Goal: Task Accomplishment & Management: Use online tool/utility

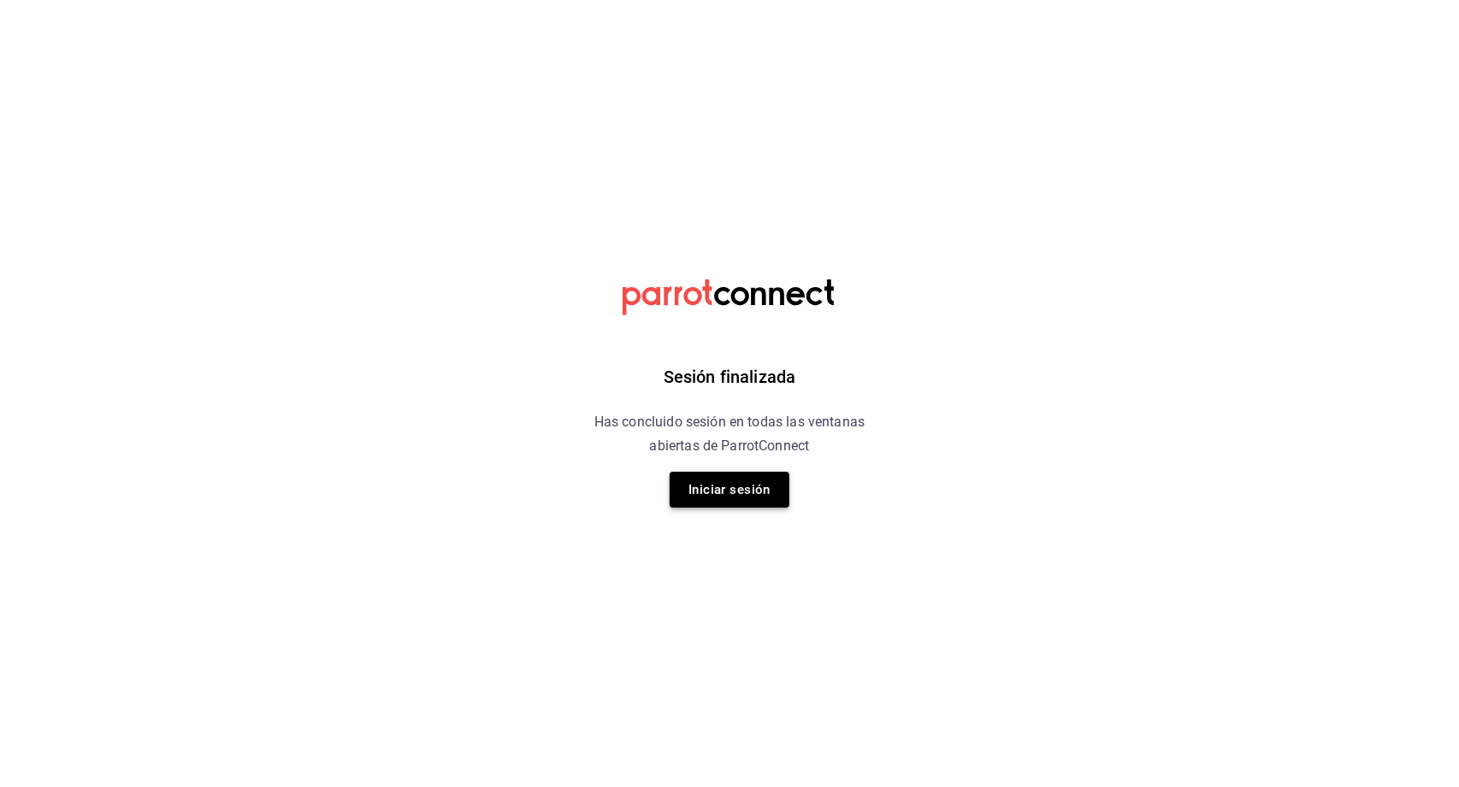
click at [742, 496] on button "Iniciar sesión" at bounding box center [729, 490] width 120 height 36
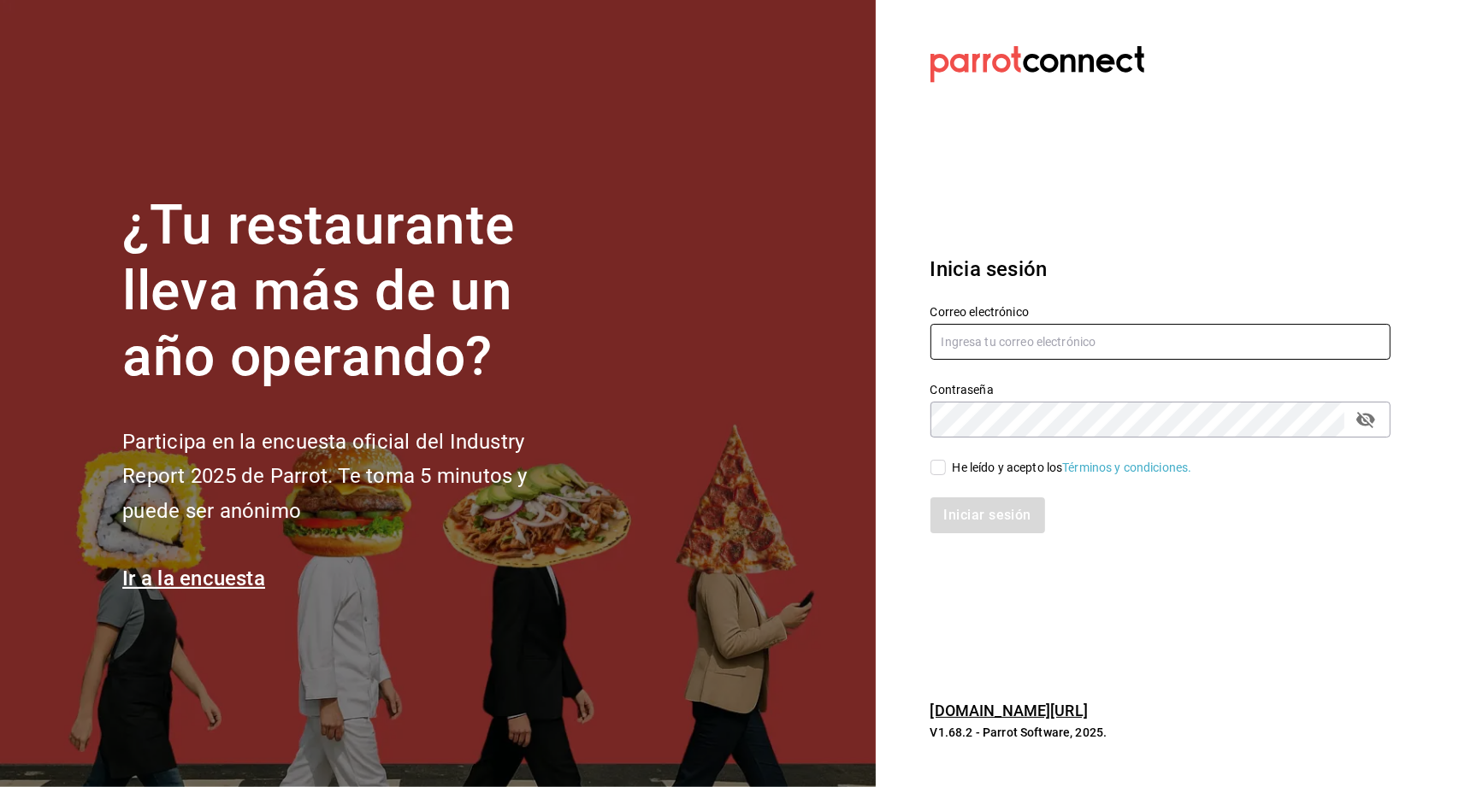
click at [1027, 356] on input "text" at bounding box center [1160, 342] width 460 height 36
type input "multiuser@toshitaidama.com"
click at [946, 469] on span "He leído y acepto los Términos y condiciones." at bounding box center [1069, 468] width 246 height 18
click at [945, 469] on input "He leído y acepto los Términos y condiciones." at bounding box center [937, 467] width 15 height 15
checkbox input "true"
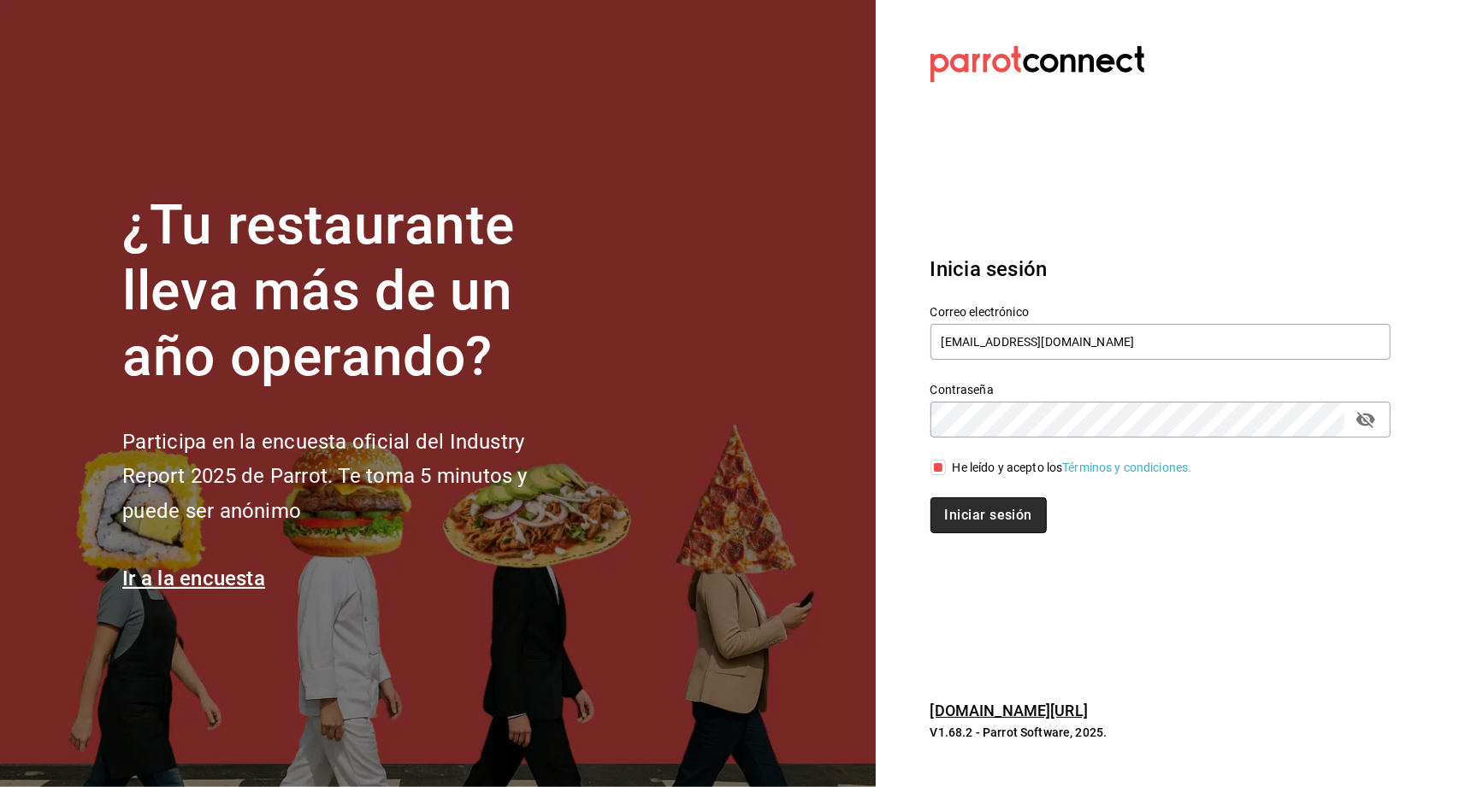
click at [971, 506] on button "Iniciar sesión" at bounding box center [988, 516] width 116 height 36
click at [1129, 286] on div "Correo electrónico multiuser@toshitaidama.com" at bounding box center [1150, 324] width 480 height 78
click at [996, 340] on input "text" at bounding box center [1160, 342] width 460 height 36
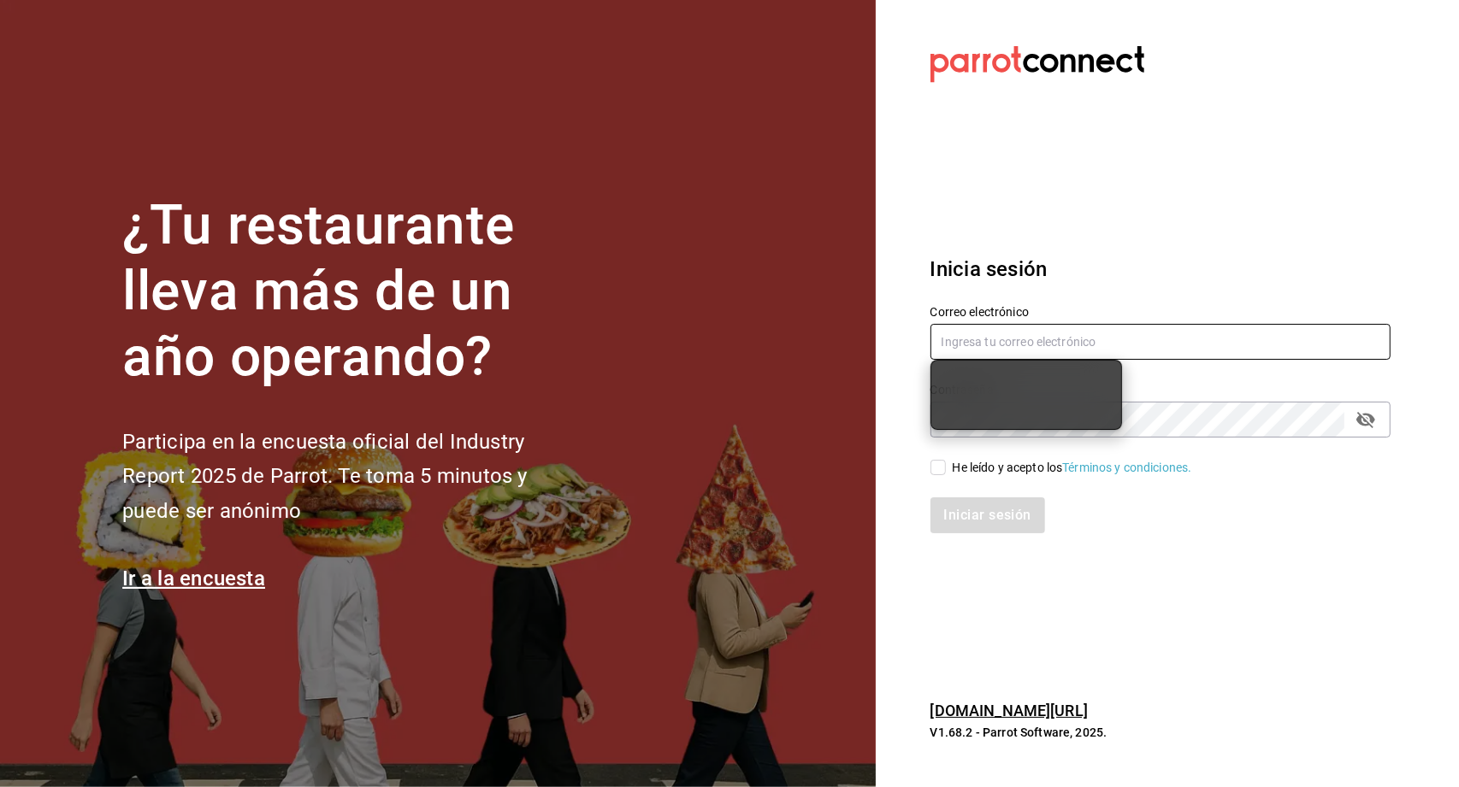
type input "[EMAIL_ADDRESS][DOMAIN_NAME]"
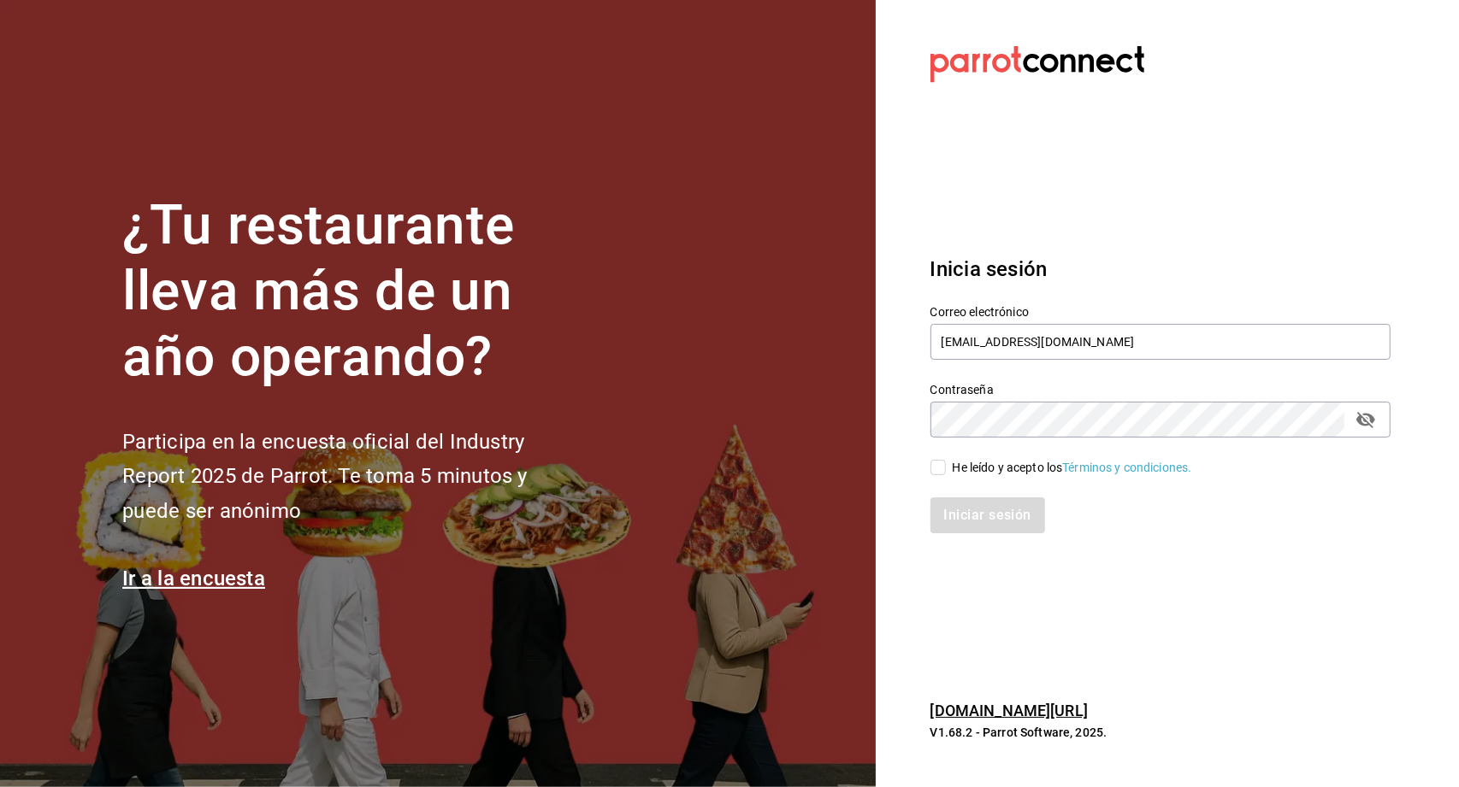
click at [936, 459] on label "He leído y acepto los Términos y condiciones." at bounding box center [1061, 468] width 262 height 18
click at [936, 460] on input "He leído y acepto los Términos y condiciones." at bounding box center [937, 467] width 15 height 15
checkbox input "true"
click at [999, 502] on button "Iniciar sesión" at bounding box center [988, 516] width 116 height 36
click at [1146, 187] on section "Datos incorrectos. Verifica que tu Correo o Contraseña estén bien escritos. Ini…" at bounding box center [1153, 393] width 556 height 787
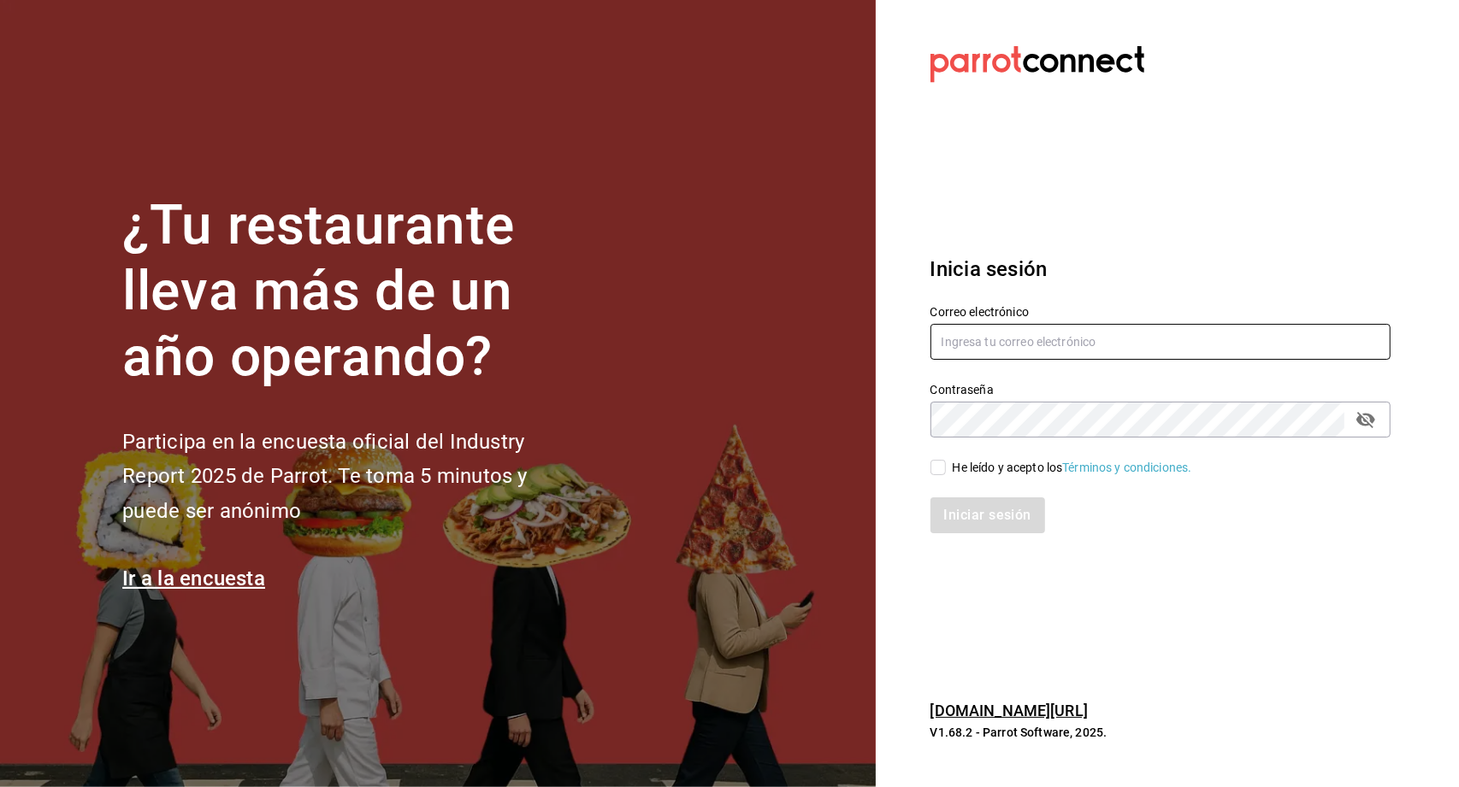
click at [1065, 350] on input "text" at bounding box center [1160, 342] width 460 height 36
type input "multiuser@toshitaidama.com"
click at [935, 473] on input "He leído y acepto los Términos y condiciones." at bounding box center [937, 467] width 15 height 15
checkbox input "true"
click at [981, 512] on button "Iniciar sesión" at bounding box center [988, 516] width 116 height 36
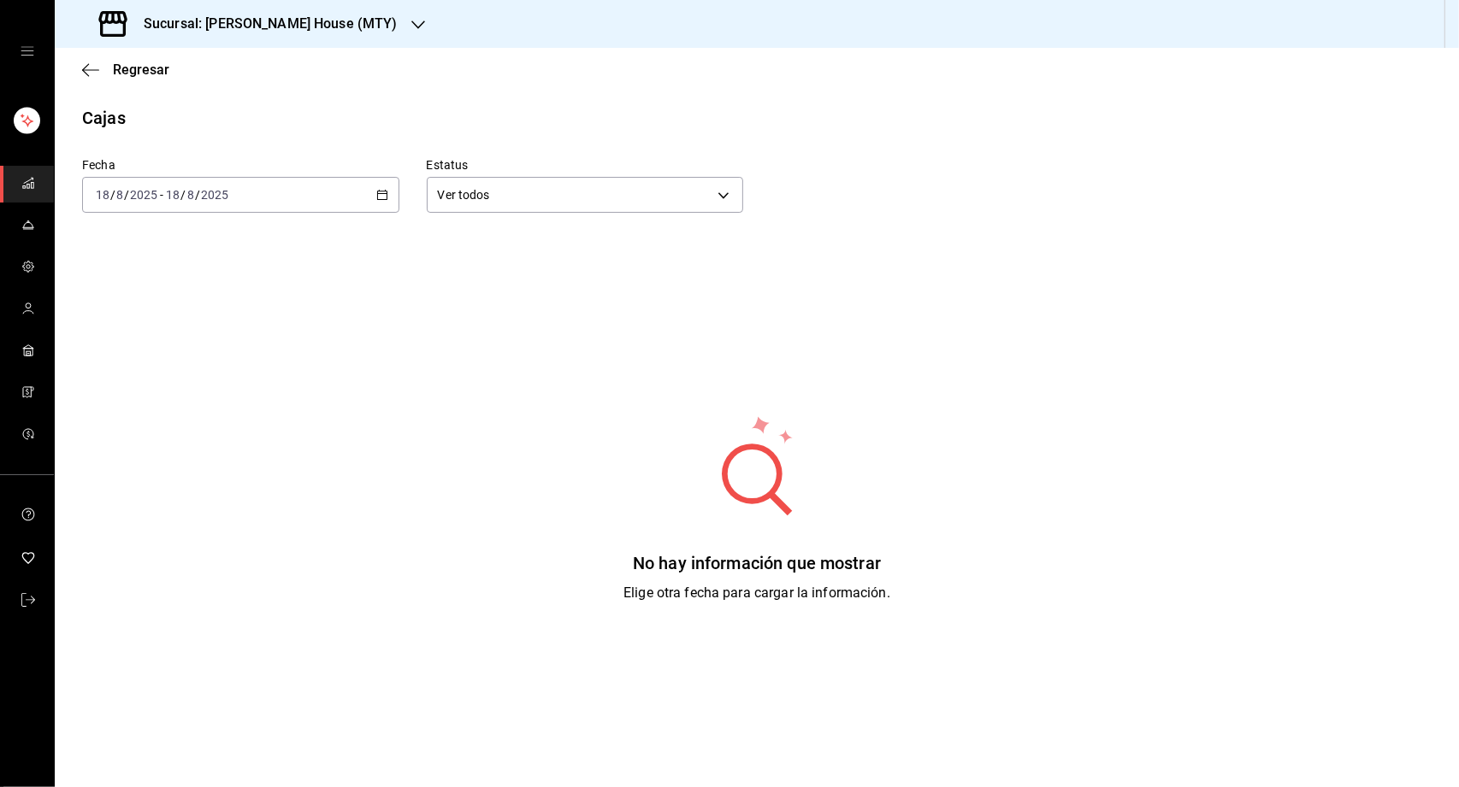
click at [231, 19] on h3 "Sucursal: [PERSON_NAME] House (MTY)" at bounding box center [264, 24] width 268 height 21
click at [201, 135] on nav "[PERSON_NAME] House (MTY) [PERSON_NAME] Tiger (MTY)" at bounding box center [183, 93] width 256 height 91
click at [199, 123] on div "Toshi Tiger (MTY)" at bounding box center [183, 112] width 256 height 38
click at [150, 63] on span "Regresar" at bounding box center [141, 70] width 56 height 16
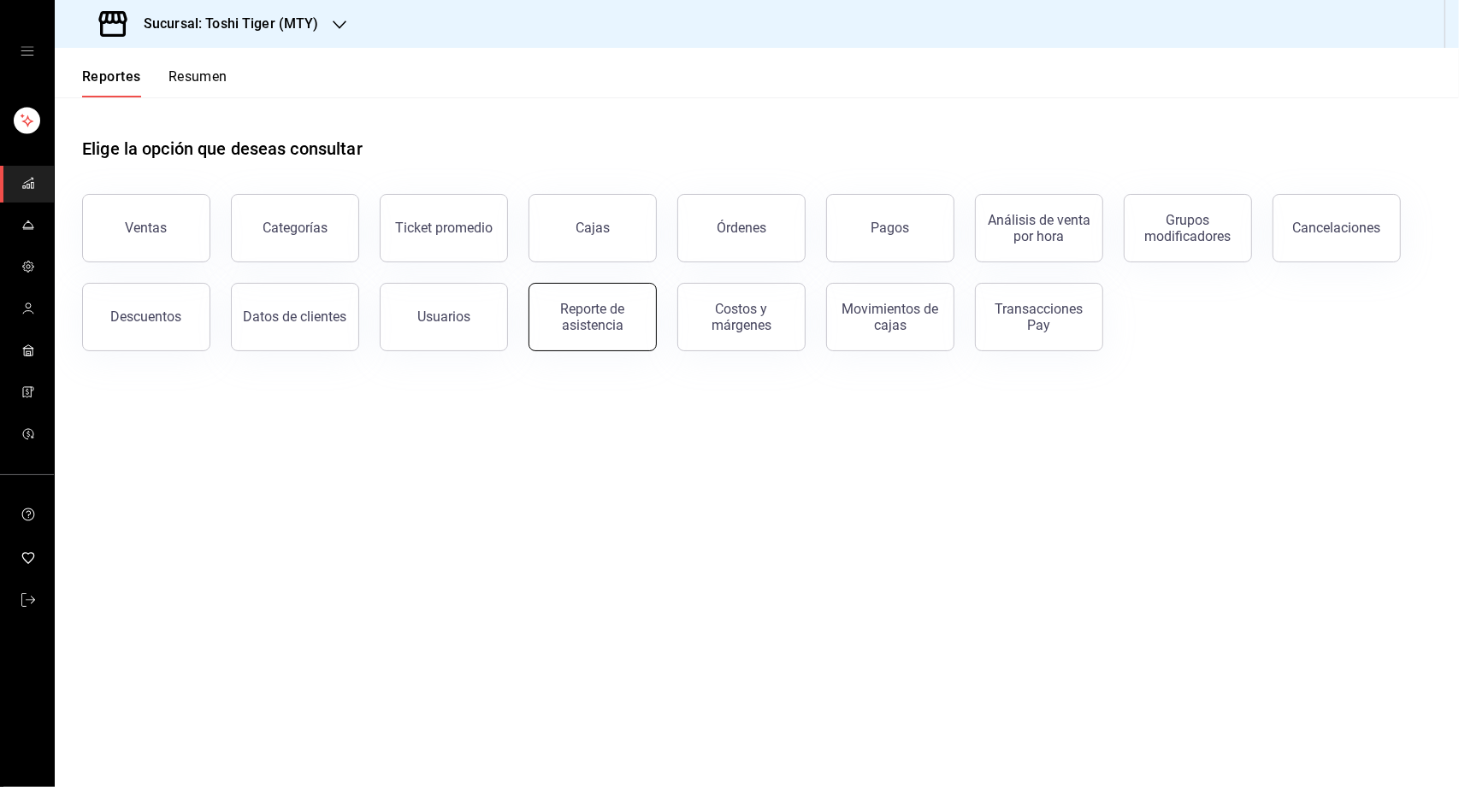
click at [611, 308] on div "Reporte de asistencia" at bounding box center [592, 317] width 106 height 32
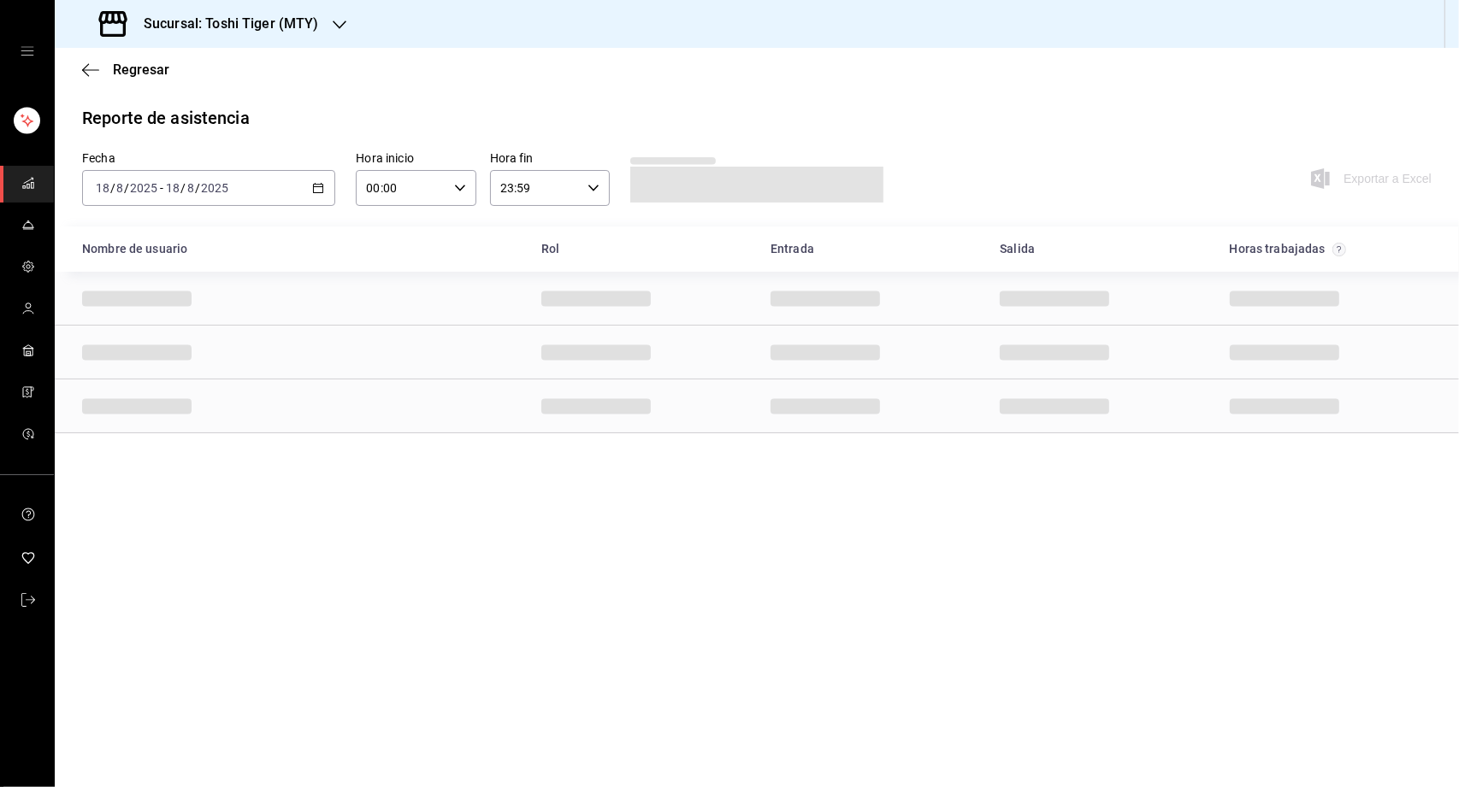
click at [322, 185] on \(Stroke\) "button" at bounding box center [318, 188] width 10 height 9
click at [165, 428] on span "Rango de fechas" at bounding box center [163, 432] width 133 height 18
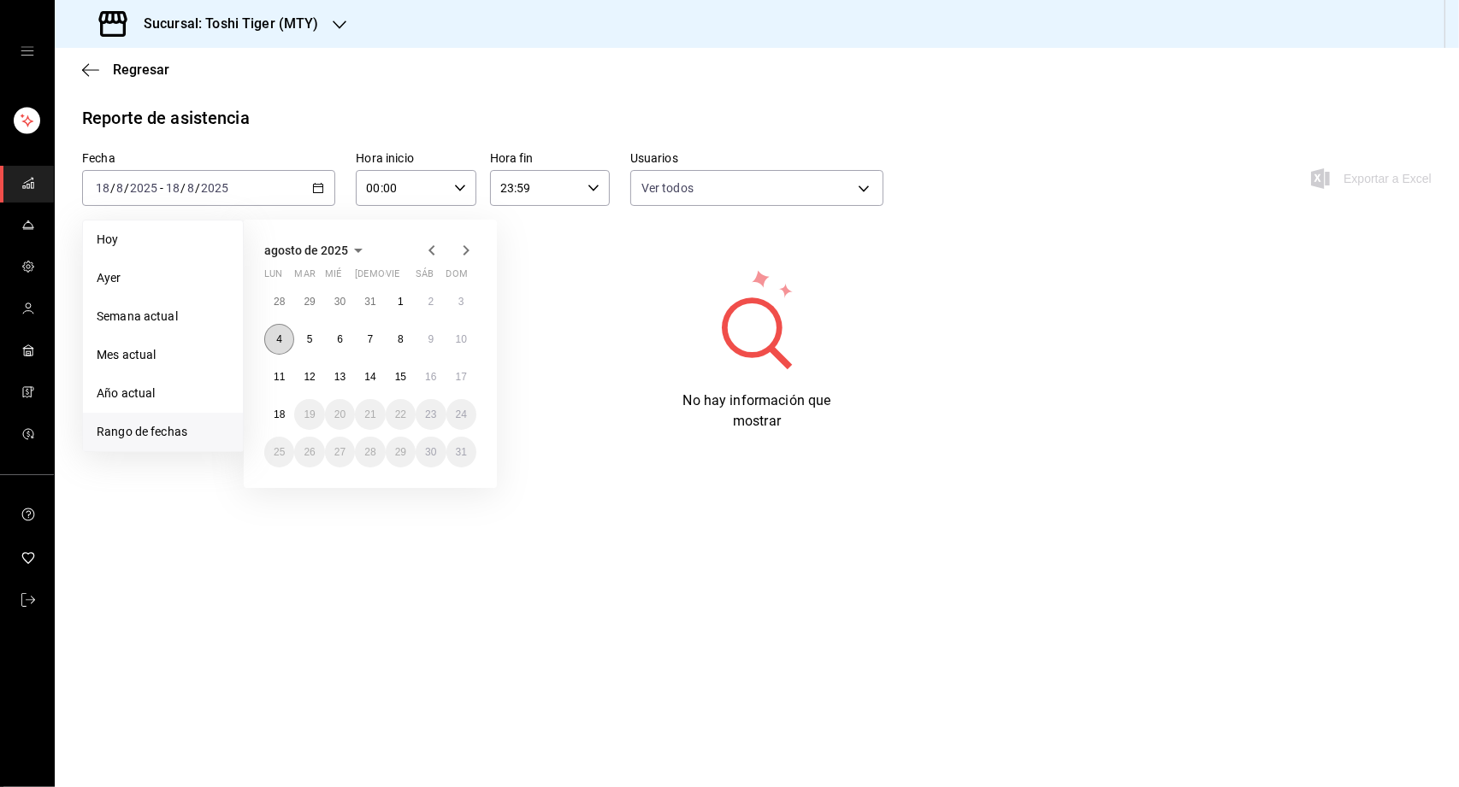
click at [274, 333] on button "4" at bounding box center [279, 339] width 30 height 31
click at [457, 335] on abbr "10" at bounding box center [461, 339] width 11 height 12
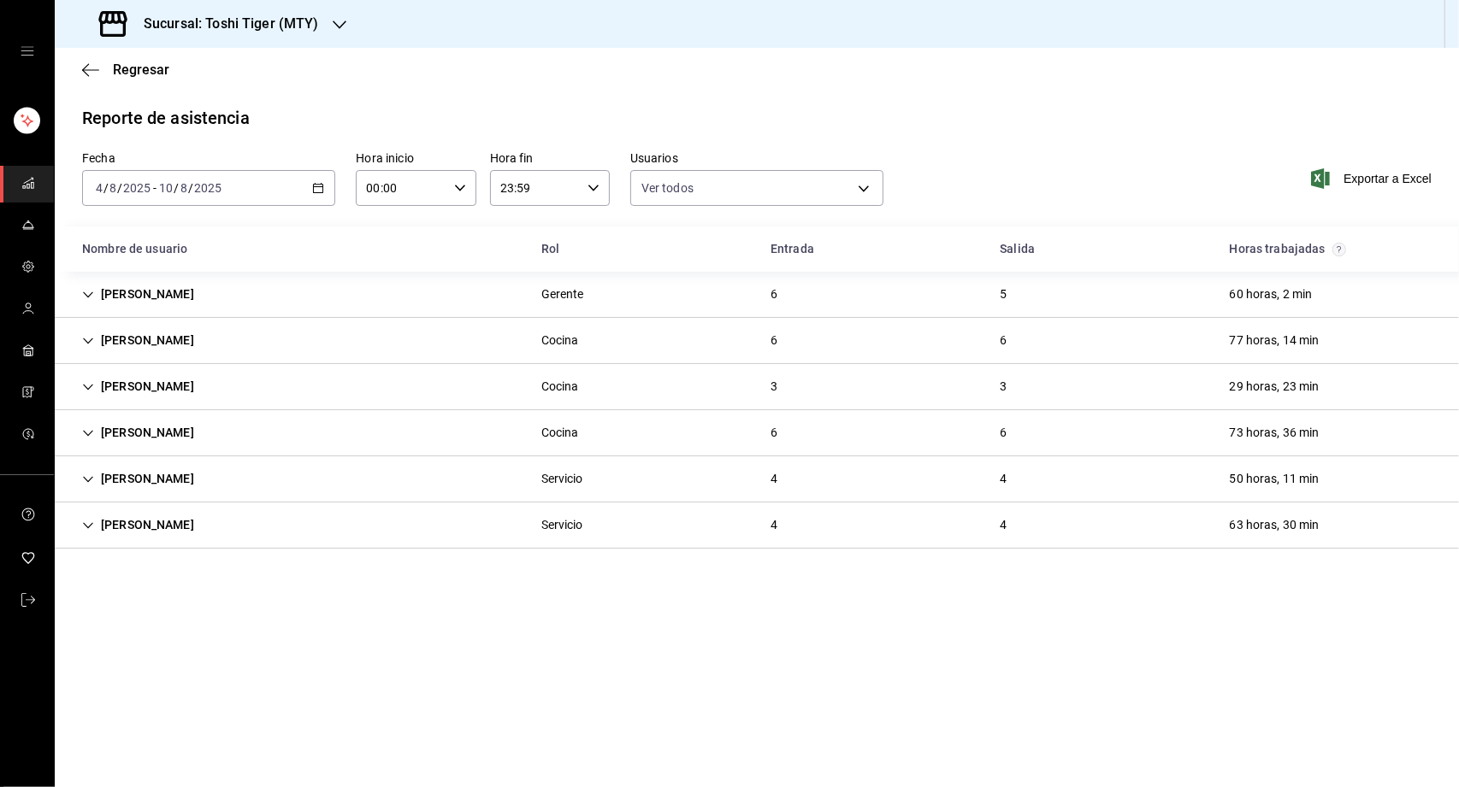
click at [90, 292] on icon "Cell" at bounding box center [88, 295] width 12 height 12
